Goal: Find specific page/section: Find specific page/section

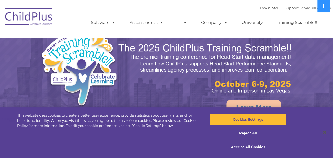
select select "MEDIUM"
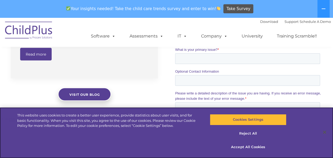
scroll to position [459, 0]
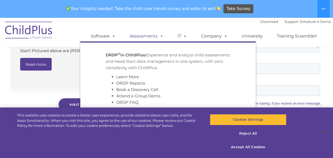
click at [144, 37] on link "Assessments" at bounding box center [146, 36] width 45 height 11
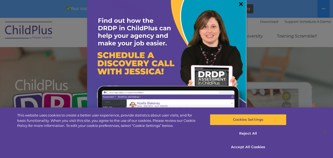
click at [238, 2] on link "×" at bounding box center [241, 3] width 6 height 5
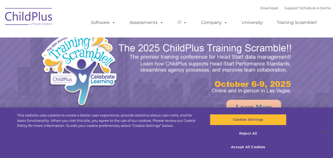
select select "MEDIUM"
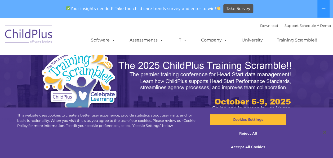
click at [36, 40] on img at bounding box center [28, 35] width 53 height 27
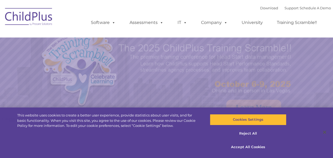
select select "MEDIUM"
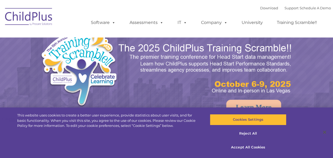
select select "MEDIUM"
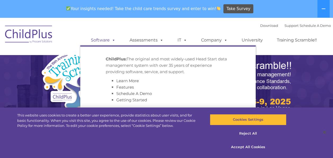
click at [100, 40] on link "Software" at bounding box center [103, 40] width 35 height 11
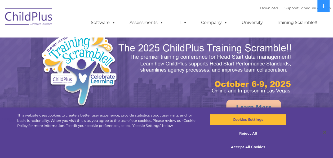
select select "MEDIUM"
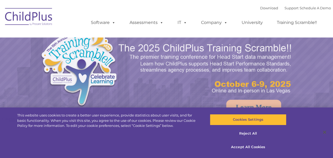
select select "MEDIUM"
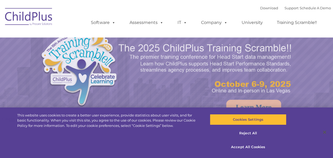
select select "MEDIUM"
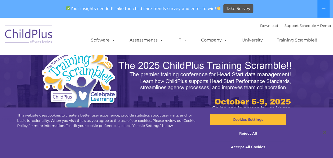
click at [21, 40] on img at bounding box center [28, 35] width 53 height 27
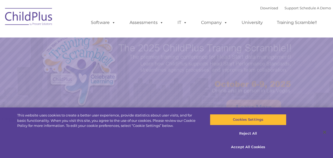
select select "MEDIUM"
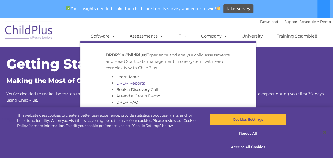
click at [132, 85] on link "DRDP Reports" at bounding box center [130, 82] width 29 height 5
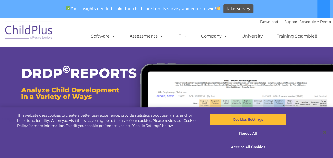
click at [326, 81] on img at bounding box center [229, 137] width 210 height 177
